Goal: Task Accomplishment & Management: Use online tool/utility

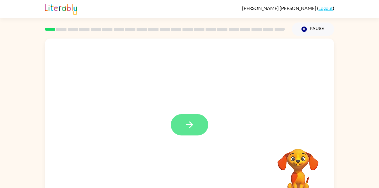
click at [189, 130] on icon "button" at bounding box center [190, 125] width 10 height 10
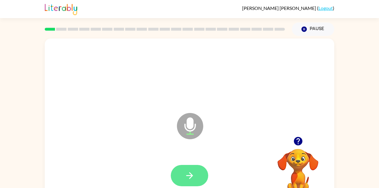
click at [192, 184] on button "button" at bounding box center [189, 175] width 37 height 21
click at [197, 171] on button "button" at bounding box center [189, 175] width 37 height 21
click at [183, 180] on button "button" at bounding box center [189, 175] width 37 height 21
click at [202, 175] on button "button" at bounding box center [189, 175] width 37 height 21
click at [183, 176] on button "button" at bounding box center [189, 175] width 37 height 21
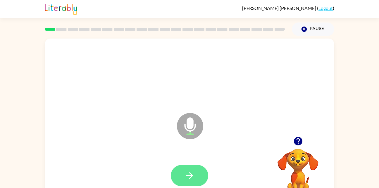
click at [185, 180] on icon "button" at bounding box center [190, 176] width 10 height 10
click at [191, 186] on button "button" at bounding box center [189, 175] width 37 height 21
click at [185, 176] on icon "button" at bounding box center [190, 176] width 10 height 10
click at [180, 178] on button "button" at bounding box center [189, 175] width 37 height 21
click at [198, 177] on button "button" at bounding box center [189, 175] width 37 height 21
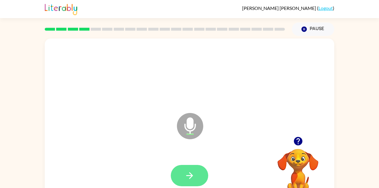
click at [185, 180] on icon "button" at bounding box center [190, 176] width 10 height 10
click at [186, 179] on icon "button" at bounding box center [190, 176] width 10 height 10
click at [188, 173] on icon "button" at bounding box center [190, 176] width 10 height 10
click at [183, 175] on button "button" at bounding box center [189, 175] width 37 height 21
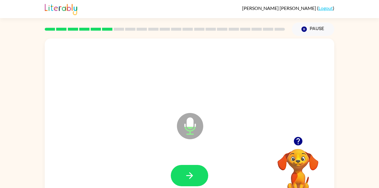
click at [208, 173] on div at bounding box center [189, 175] width 37 height 21
click at [185, 178] on icon "button" at bounding box center [190, 176] width 10 height 10
click at [185, 177] on icon "button" at bounding box center [190, 176] width 10 height 10
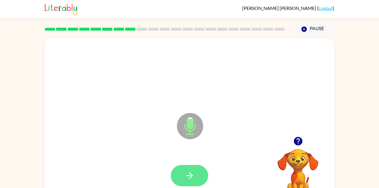
click at [189, 168] on button "button" at bounding box center [189, 175] width 37 height 21
click at [186, 161] on div at bounding box center [190, 176] width 278 height 48
click at [186, 174] on icon "button" at bounding box center [190, 176] width 10 height 10
click at [196, 174] on button "button" at bounding box center [189, 175] width 37 height 21
click at [198, 172] on button "button" at bounding box center [189, 175] width 37 height 21
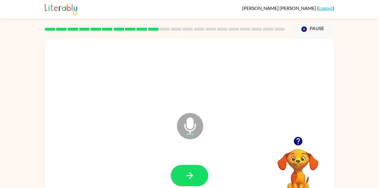
scroll to position [1, 0]
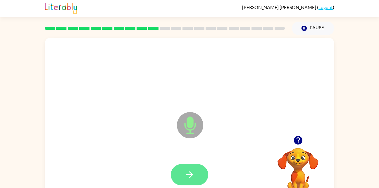
click at [183, 175] on button "button" at bounding box center [189, 174] width 37 height 21
click at [201, 173] on button "button" at bounding box center [189, 174] width 37 height 21
click at [199, 178] on button "button" at bounding box center [189, 174] width 37 height 21
click at [186, 175] on icon "button" at bounding box center [190, 175] width 10 height 10
click at [177, 178] on button "button" at bounding box center [189, 174] width 37 height 21
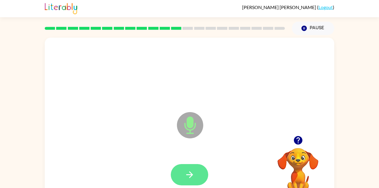
click at [188, 175] on icon "button" at bounding box center [189, 175] width 7 height 7
click at [189, 175] on icon "button" at bounding box center [189, 175] width 7 height 7
click at [198, 168] on button "button" at bounding box center [189, 174] width 37 height 21
click at [185, 174] on icon "button" at bounding box center [190, 175] width 10 height 10
click at [190, 184] on button "button" at bounding box center [189, 174] width 37 height 21
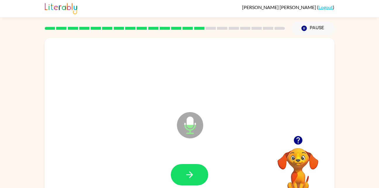
scroll to position [6, 0]
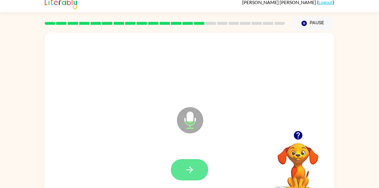
click at [198, 171] on button "button" at bounding box center [189, 169] width 37 height 21
click at [190, 170] on icon "button" at bounding box center [189, 170] width 7 height 7
click at [189, 167] on icon "button" at bounding box center [189, 170] width 7 height 7
click at [194, 165] on icon "button" at bounding box center [190, 170] width 10 height 10
click at [194, 167] on icon "button" at bounding box center [190, 170] width 10 height 10
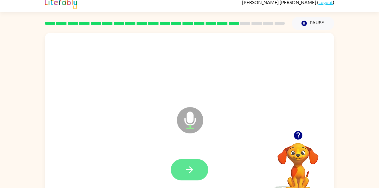
click at [198, 169] on button "button" at bounding box center [189, 169] width 37 height 21
click at [195, 161] on button "button" at bounding box center [189, 169] width 37 height 21
click at [189, 171] on icon "button" at bounding box center [190, 170] width 10 height 10
click at [185, 171] on icon "button" at bounding box center [190, 170] width 10 height 10
click at [185, 164] on button "button" at bounding box center [189, 169] width 37 height 21
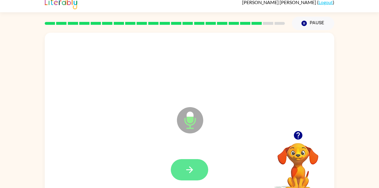
click at [192, 169] on icon "button" at bounding box center [190, 170] width 10 height 10
click at [189, 166] on icon "button" at bounding box center [190, 170] width 10 height 10
click at [193, 167] on icon "button" at bounding box center [190, 170] width 10 height 10
click at [194, 170] on icon "button" at bounding box center [190, 170] width 10 height 10
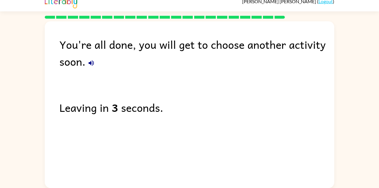
scroll to position [0, 0]
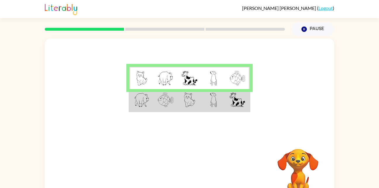
click at [244, 106] on img at bounding box center [237, 100] width 15 height 15
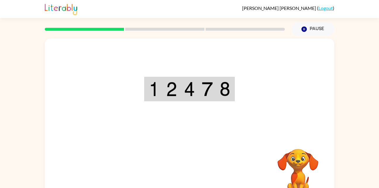
click at [204, 176] on div "Your browser must support playing .mp4 files to use Literably. Please try using…" at bounding box center [190, 122] width 290 height 167
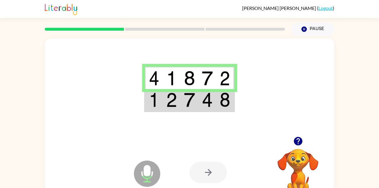
click at [210, 107] on img at bounding box center [207, 100] width 11 height 15
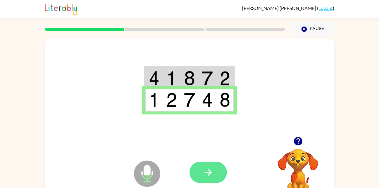
click at [215, 177] on button "button" at bounding box center [208, 172] width 37 height 21
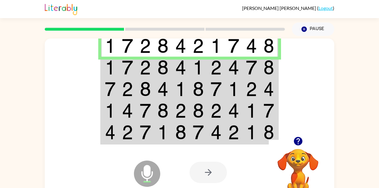
click at [188, 68] on td at bounding box center [181, 68] width 18 height 22
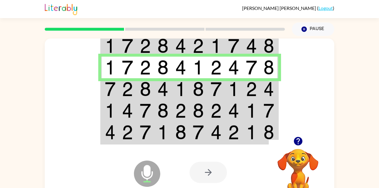
click at [268, 88] on img at bounding box center [269, 89] width 11 height 15
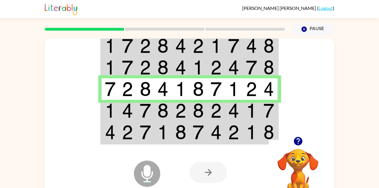
click at [207, 112] on td at bounding box center [216, 111] width 18 height 22
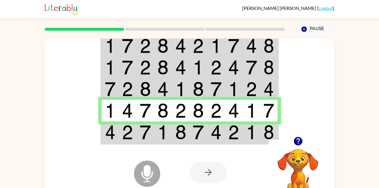
click at [133, 139] on img at bounding box center [127, 132] width 11 height 15
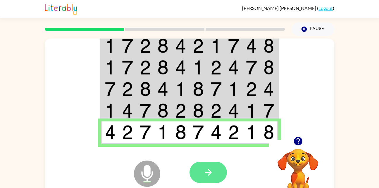
click at [211, 174] on icon "button" at bounding box center [208, 173] width 10 height 10
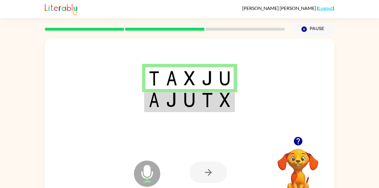
click at [164, 102] on td at bounding box center [172, 100] width 18 height 23
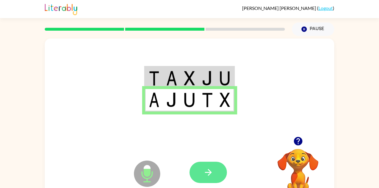
click at [204, 168] on icon "button" at bounding box center [208, 173] width 10 height 10
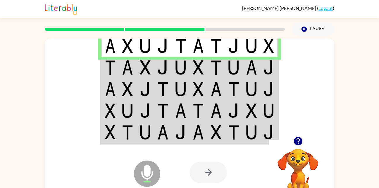
click at [248, 60] on img at bounding box center [251, 67] width 11 height 15
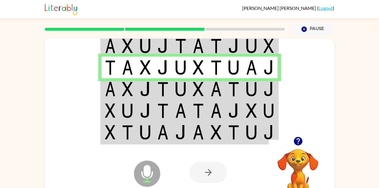
click at [113, 90] on img at bounding box center [110, 89] width 11 height 15
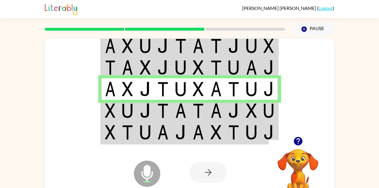
click at [110, 116] on img at bounding box center [110, 111] width 11 height 15
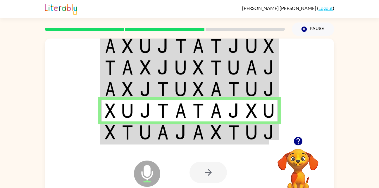
click at [240, 142] on div at bounding box center [233, 173] width 86 height 66
click at [262, 136] on td at bounding box center [269, 133] width 18 height 23
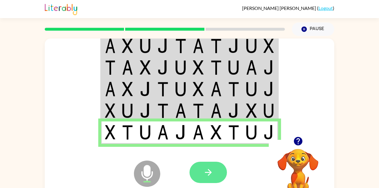
click at [221, 173] on button "button" at bounding box center [208, 172] width 37 height 21
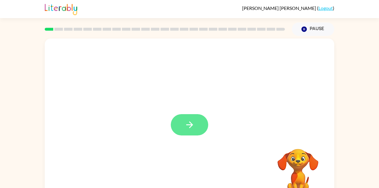
click at [181, 130] on button "button" at bounding box center [189, 124] width 37 height 21
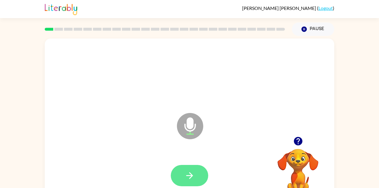
click at [185, 174] on icon "button" at bounding box center [190, 176] width 10 height 10
click at [190, 181] on button "button" at bounding box center [189, 175] width 37 height 21
click at [186, 176] on icon "button" at bounding box center [190, 176] width 10 height 10
click at [178, 168] on button "button" at bounding box center [189, 175] width 37 height 21
click at [187, 169] on button "button" at bounding box center [189, 175] width 37 height 21
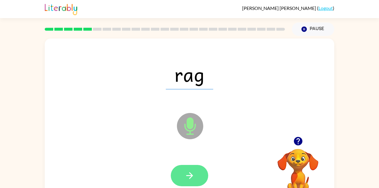
click at [188, 181] on icon "button" at bounding box center [190, 176] width 10 height 10
click at [182, 173] on button "button" at bounding box center [189, 175] width 37 height 21
click at [188, 181] on icon "button" at bounding box center [190, 176] width 10 height 10
click at [196, 184] on button "button" at bounding box center [189, 175] width 37 height 21
click at [191, 182] on button "button" at bounding box center [189, 175] width 37 height 21
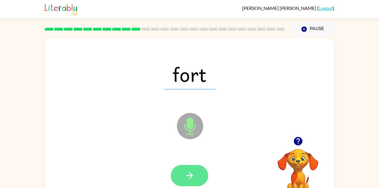
click at [188, 180] on icon "button" at bounding box center [190, 176] width 10 height 10
click at [196, 180] on button "button" at bounding box center [189, 175] width 37 height 21
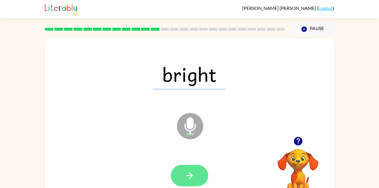
click at [186, 176] on icon "button" at bounding box center [190, 176] width 10 height 10
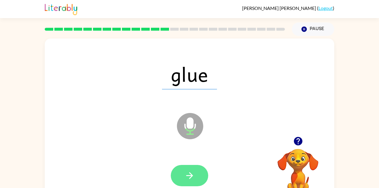
click at [189, 179] on icon "button" at bounding box center [190, 176] width 10 height 10
click at [182, 167] on button "button" at bounding box center [189, 175] width 37 height 21
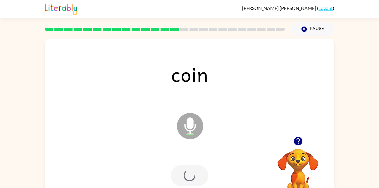
click at [191, 186] on div at bounding box center [189, 175] width 37 height 21
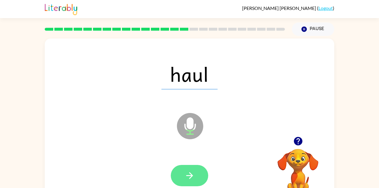
click at [186, 184] on button "button" at bounding box center [189, 175] width 37 height 21
click at [200, 178] on button "button" at bounding box center [189, 175] width 37 height 21
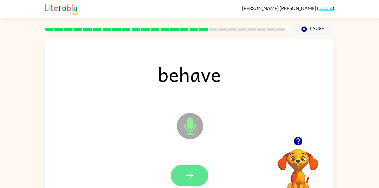
click at [192, 184] on button "button" at bounding box center [189, 175] width 37 height 21
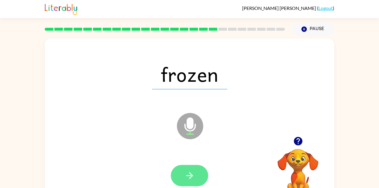
click at [175, 178] on button "button" at bounding box center [189, 175] width 37 height 21
click at [176, 176] on button "button" at bounding box center [189, 175] width 37 height 21
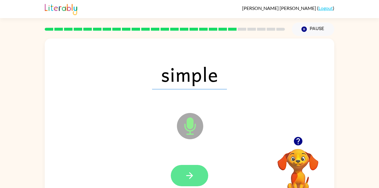
click at [175, 180] on button "button" at bounding box center [189, 175] width 37 height 21
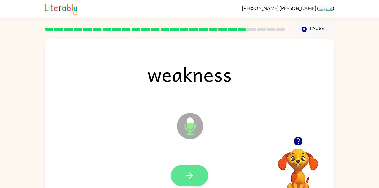
click at [189, 177] on icon "button" at bounding box center [190, 176] width 10 height 10
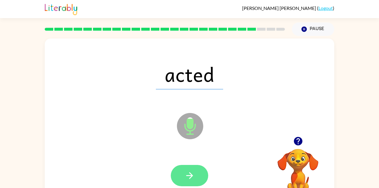
click at [196, 174] on button "button" at bounding box center [189, 175] width 37 height 21
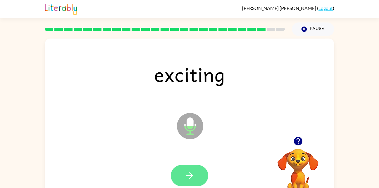
click at [196, 176] on button "button" at bounding box center [189, 175] width 37 height 21
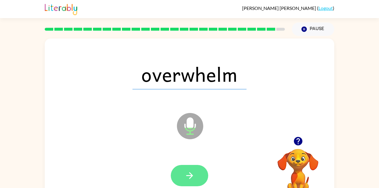
click at [201, 177] on button "button" at bounding box center [189, 175] width 37 height 21
click at [190, 183] on div at bounding box center [189, 175] width 37 height 21
